Goal: Task Accomplishment & Management: Use online tool/utility

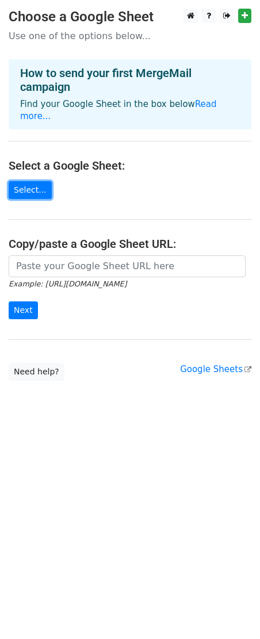
click at [30, 181] on link "Select..." at bounding box center [30, 190] width 43 height 18
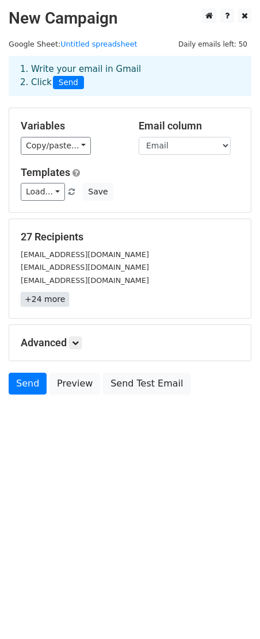
click at [47, 304] on link "+24 more" at bounding box center [45, 299] width 48 height 14
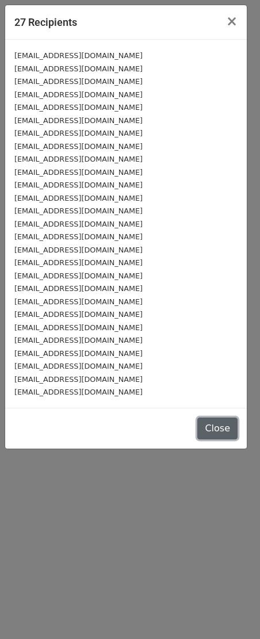
click at [222, 421] on button "Close" at bounding box center [217, 429] width 40 height 22
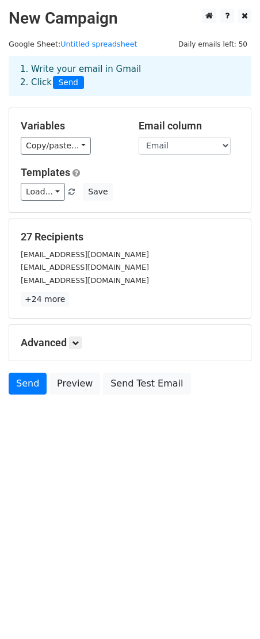
click at [37, 259] on small "webmaster@dallah-hospital.com" at bounding box center [85, 254] width 128 height 9
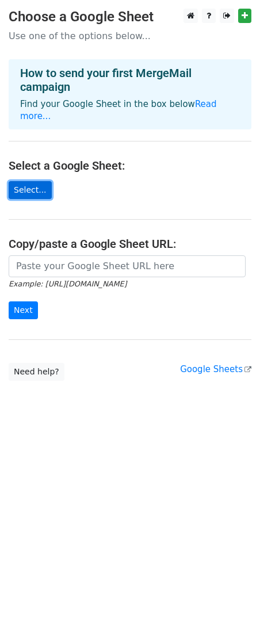
click at [31, 181] on link "Select..." at bounding box center [30, 190] width 43 height 18
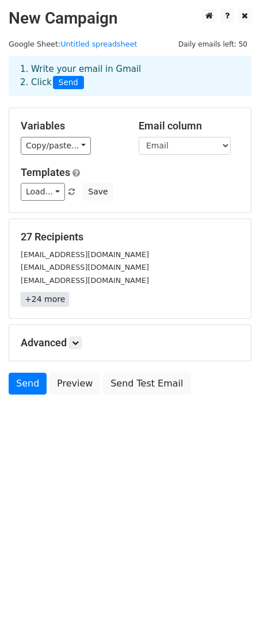
click at [46, 299] on link "+24 more" at bounding box center [45, 299] width 48 height 14
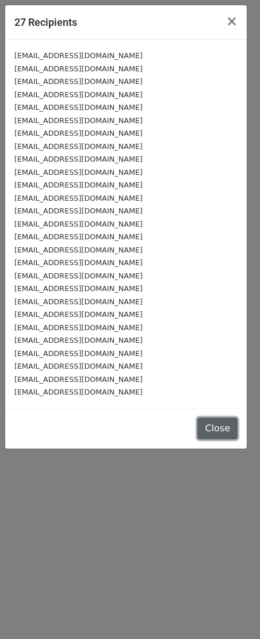
click at [213, 426] on button "Close" at bounding box center [217, 429] width 40 height 22
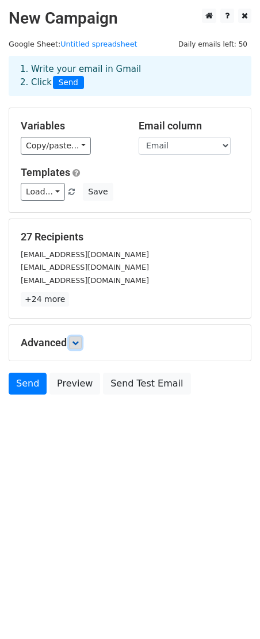
click at [71, 345] on link at bounding box center [75, 343] width 13 height 13
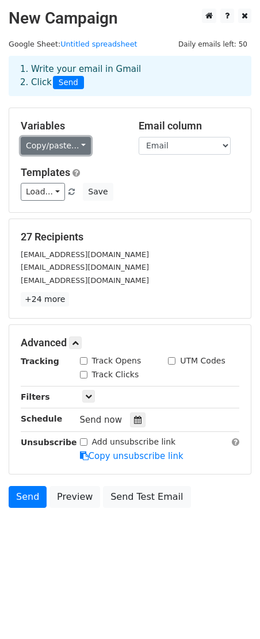
click at [59, 150] on link "Copy/paste..." at bounding box center [56, 146] width 70 height 18
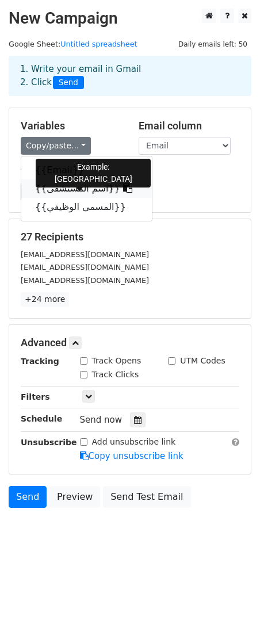
click at [90, 186] on link "{{اسم المستشفى}}" at bounding box center [86, 189] width 131 height 18
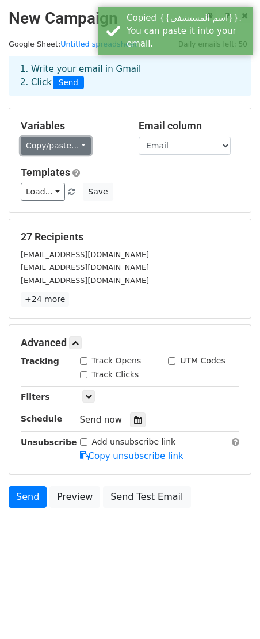
click at [70, 147] on link "Copy/paste..." at bounding box center [56, 146] width 70 height 18
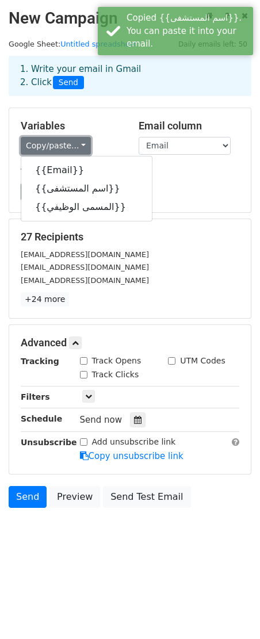
click at [74, 143] on link "Copy/paste..." at bounding box center [56, 146] width 70 height 18
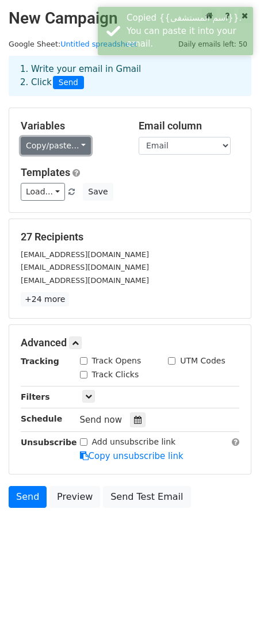
click at [74, 143] on link "Copy/paste..." at bounding box center [56, 146] width 70 height 18
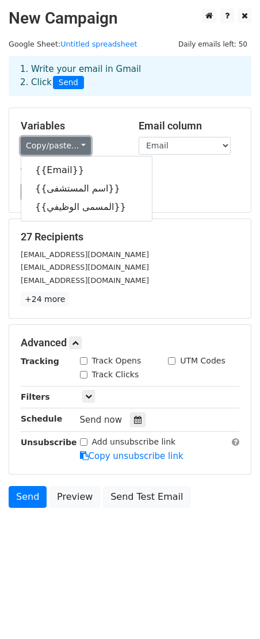
click at [74, 143] on link "Copy/paste..." at bounding box center [56, 146] width 70 height 18
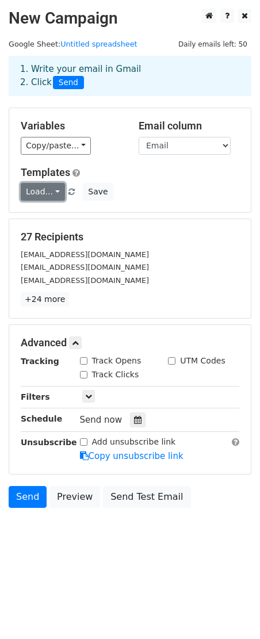
click at [54, 186] on link "Load..." at bounding box center [43, 192] width 44 height 18
drag, startPoint x: 151, startPoint y: 168, endPoint x: 160, endPoint y: 152, distance: 18.6
click at [151, 168] on h5 "Templates" at bounding box center [130, 172] width 219 height 13
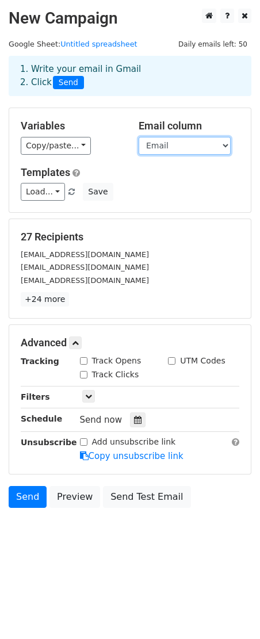
click at [164, 144] on select "Email اسم المستشفى المسمى الوظيفي" at bounding box center [185, 146] width 92 height 18
click at [118, 165] on div "Variables Copy/paste... {{Email}} {{اسم المستشفى}} {{المسمى الوظيفي}} Email col…" at bounding box center [130, 160] width 242 height 104
click at [153, 146] on select "Email اسم المستشفى المسمى الوظيفي" at bounding box center [185, 146] width 92 height 18
click at [101, 146] on div "Copy/paste... {{Email}} {{اسم المستشفى}} {{المسمى الوظيفي}}" at bounding box center [71, 146] width 101 height 18
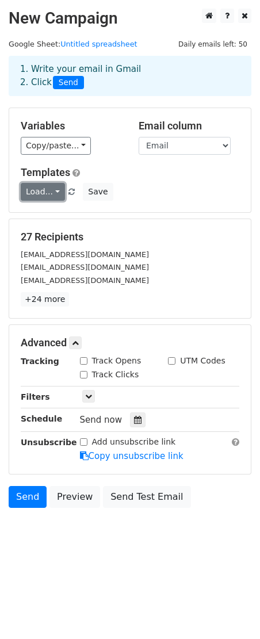
click at [52, 192] on link "Load..." at bounding box center [43, 192] width 44 height 18
click at [123, 185] on div "Load... No templates saved Save" at bounding box center [130, 192] width 236 height 18
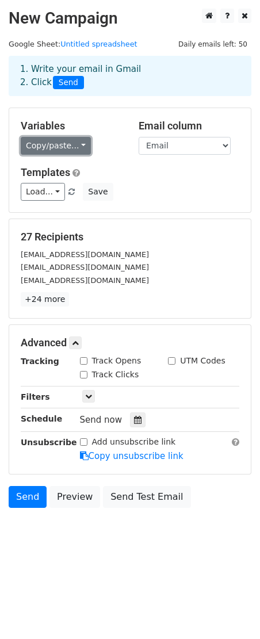
click at [59, 150] on link "Copy/paste..." at bounding box center [56, 146] width 70 height 18
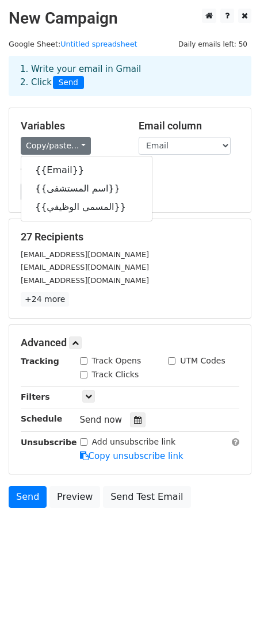
click at [153, 200] on div "Load... No templates saved Save" at bounding box center [130, 192] width 236 height 18
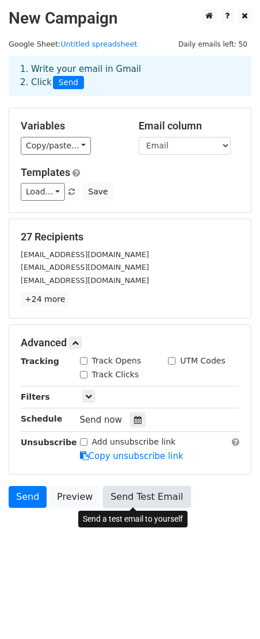
click at [144, 497] on link "Send Test Email" at bounding box center [146, 497] width 87 height 22
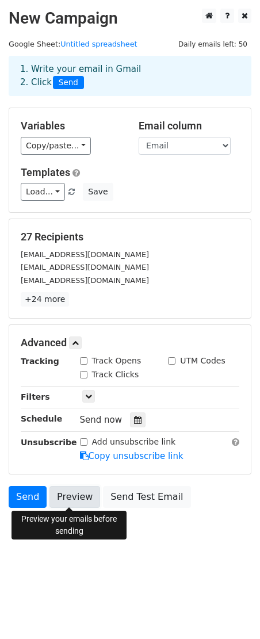
click at [74, 494] on link "Preview" at bounding box center [74, 497] width 51 height 22
click at [55, 299] on link "+24 more" at bounding box center [45, 299] width 48 height 14
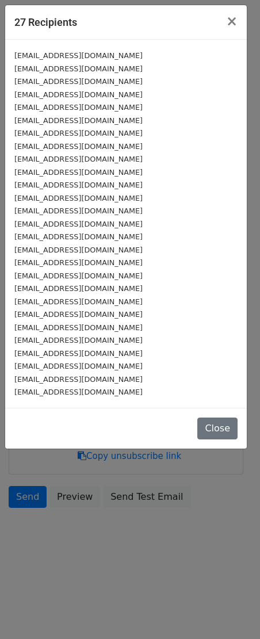
click at [51, 314] on small "[EMAIL_ADDRESS][DOMAIN_NAME]" at bounding box center [78, 314] width 128 height 9
drag, startPoint x: 92, startPoint y: 316, endPoint x: 48, endPoint y: 313, distance: 44.4
click at [48, 313] on small "[EMAIL_ADDRESS][DOMAIN_NAME]" at bounding box center [78, 314] width 128 height 9
drag, startPoint x: 81, startPoint y: 352, endPoint x: 87, endPoint y: 360, distance: 11.1
click at [81, 352] on div "[EMAIL_ADDRESS][DOMAIN_NAME]" at bounding box center [125, 353] width 223 height 13
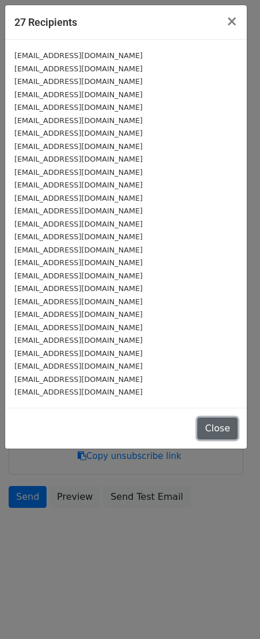
click at [222, 425] on button "Close" at bounding box center [217, 429] width 40 height 22
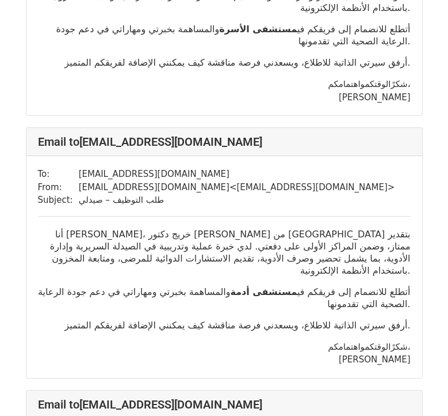
scroll to position [5468, 0]
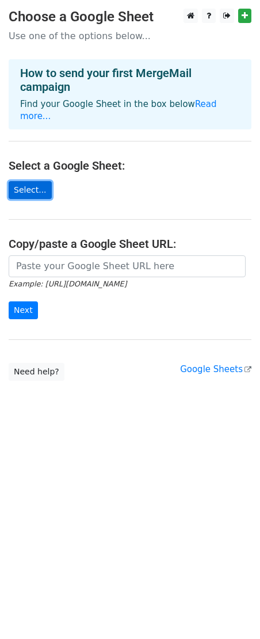
click at [29, 181] on link "Select..." at bounding box center [30, 190] width 43 height 18
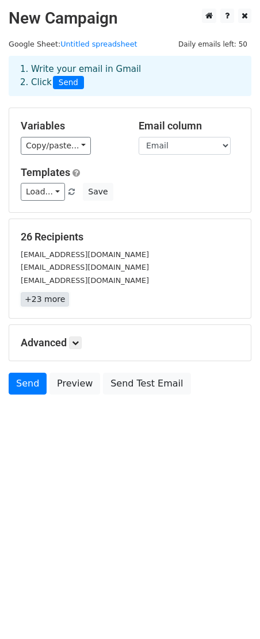
click at [48, 294] on link "+23 more" at bounding box center [45, 299] width 48 height 14
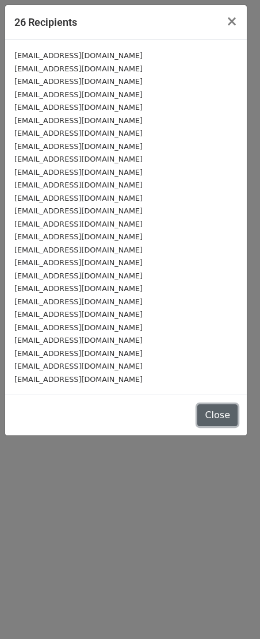
click at [214, 411] on button "Close" at bounding box center [217, 416] width 40 height 22
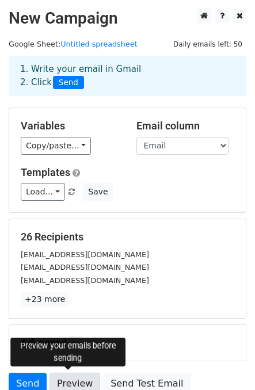
click at [72, 382] on link "Preview" at bounding box center [74, 384] width 51 height 22
click at [66, 380] on link "Preview" at bounding box center [74, 384] width 51 height 22
